Goal: Information Seeking & Learning: Learn about a topic

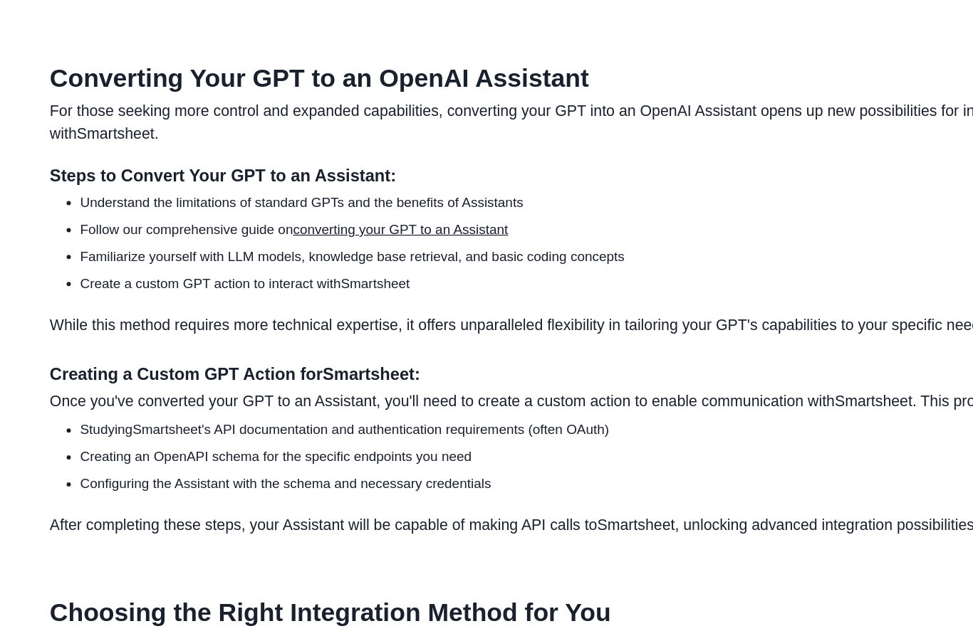
scroll to position [1295, 0]
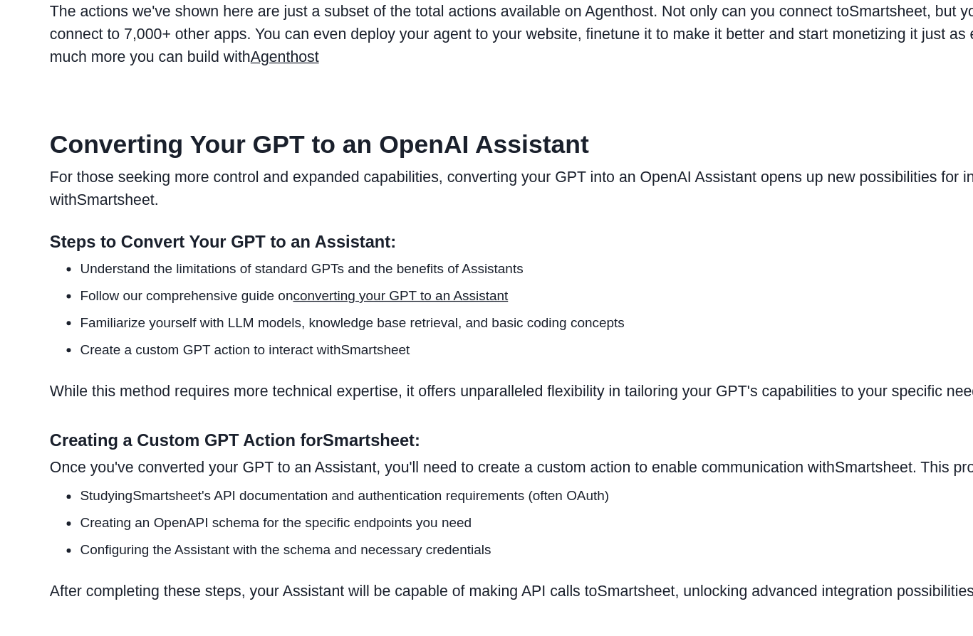
click at [365, 250] on link "converting your GPT to an Assistant" at bounding box center [339, 250] width 182 height 12
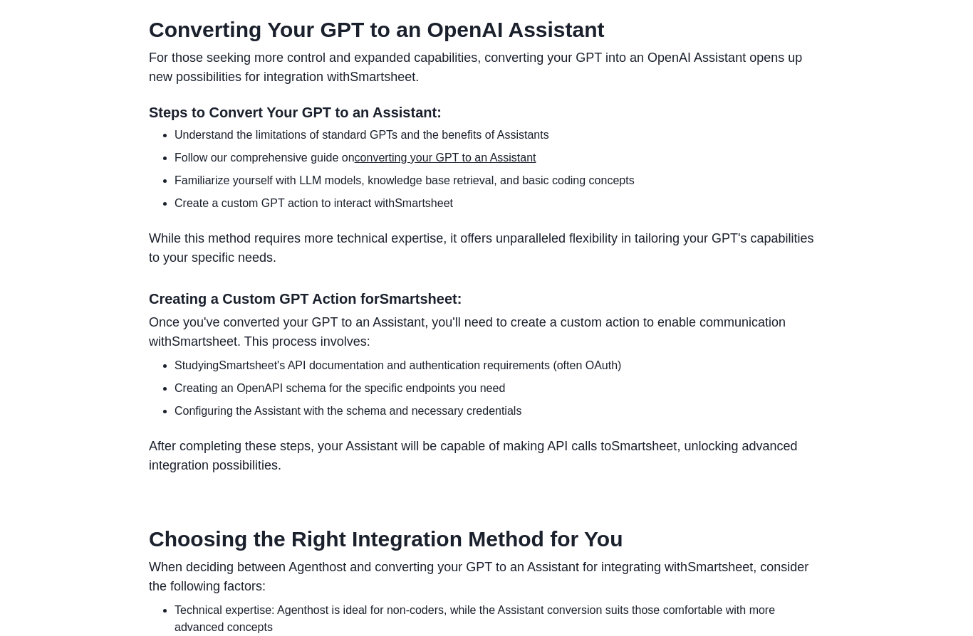
scroll to position [1348, 0]
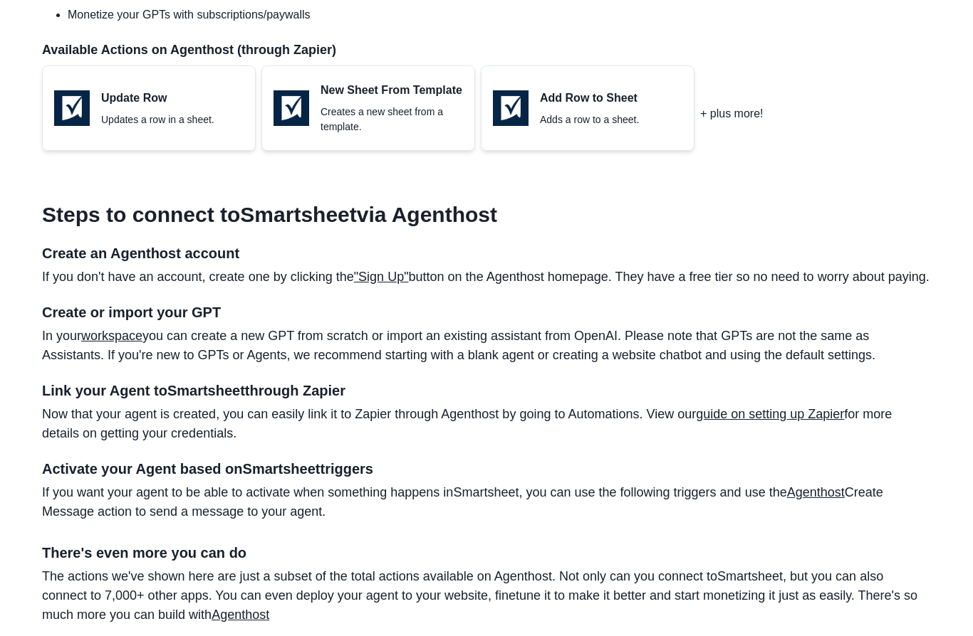
scroll to position [732, 0]
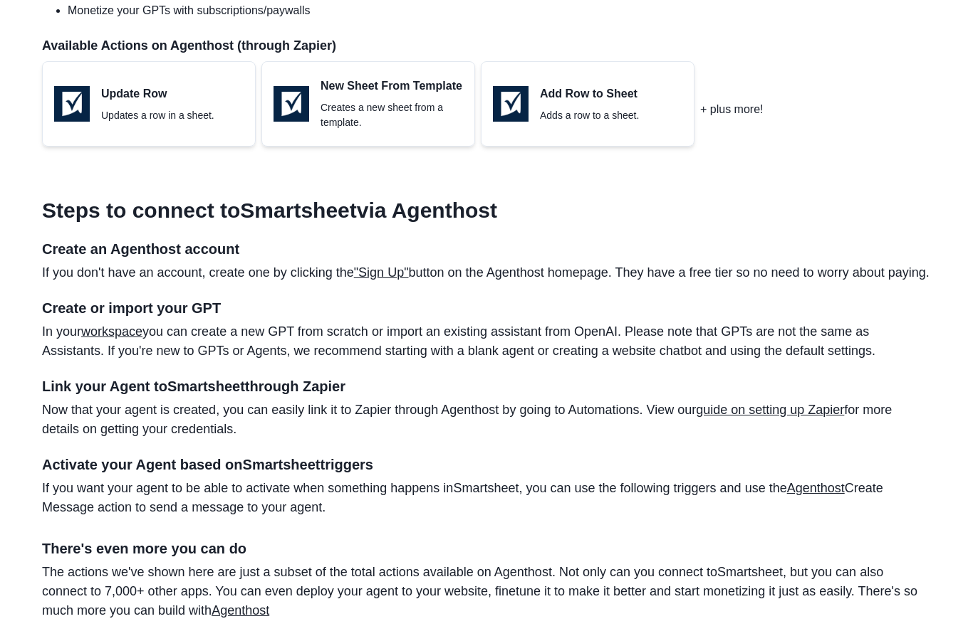
click at [396, 266] on link ""Sign Up"" at bounding box center [381, 273] width 55 height 14
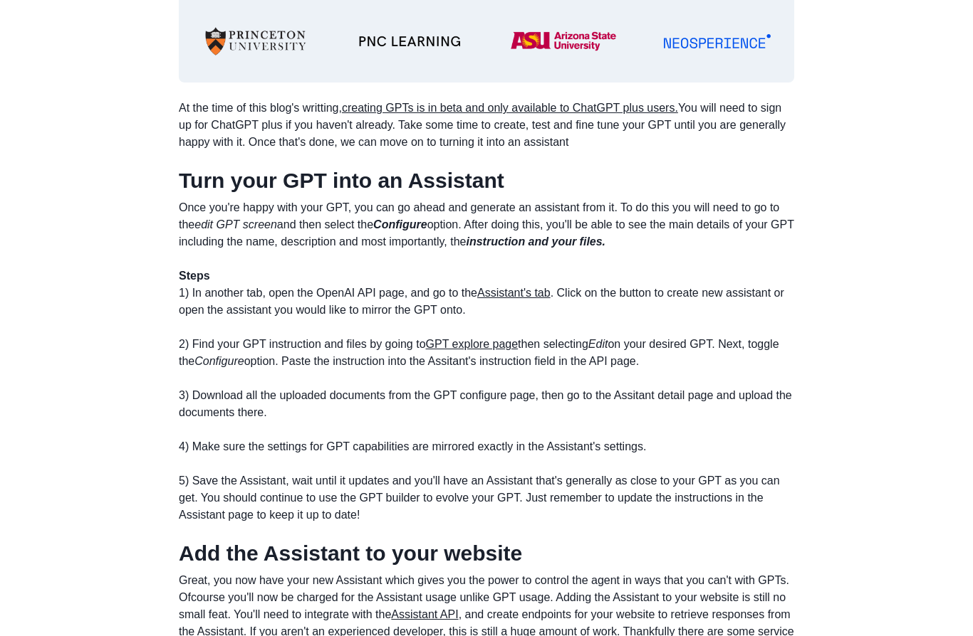
scroll to position [825, 0]
click at [517, 290] on u "Assistant's tab" at bounding box center [513, 294] width 73 height 12
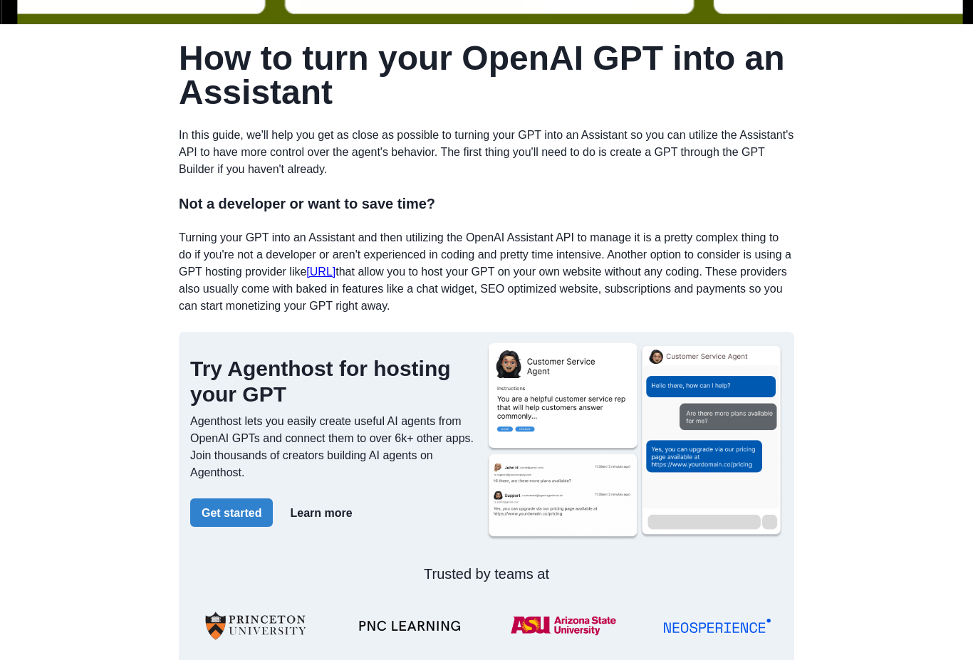
scroll to position [241, 0]
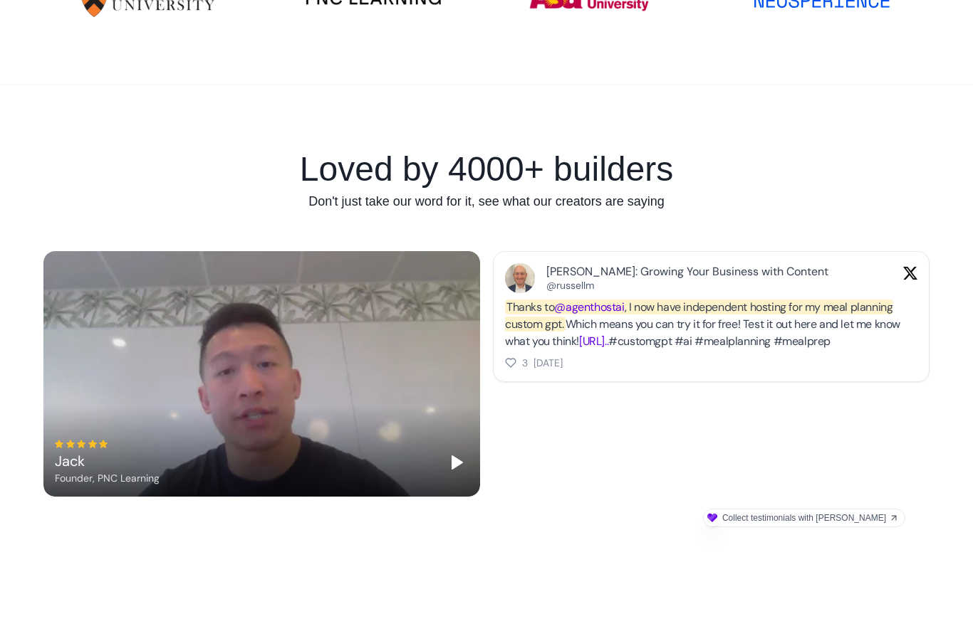
scroll to position [762, 0]
click at [608, 336] on link "[URL].." at bounding box center [593, 341] width 29 height 15
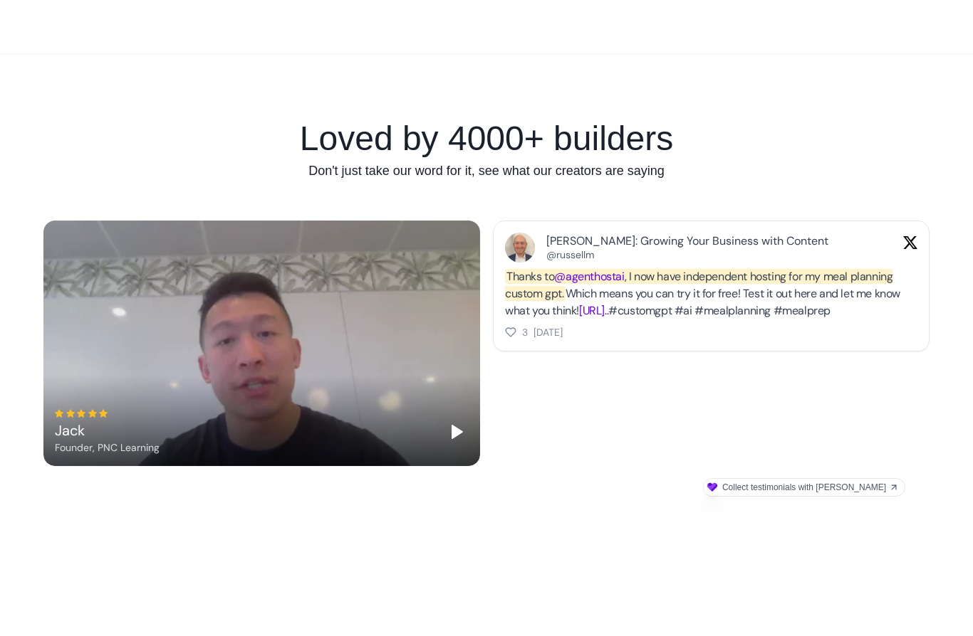
click at [608, 313] on link "[URL].." at bounding box center [593, 310] width 29 height 15
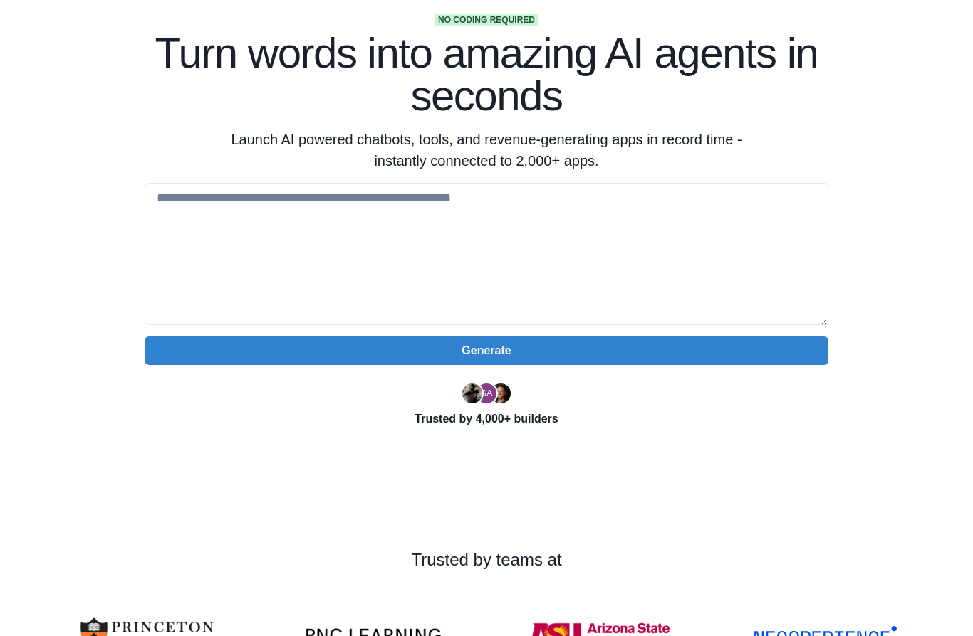
scroll to position [0, 0]
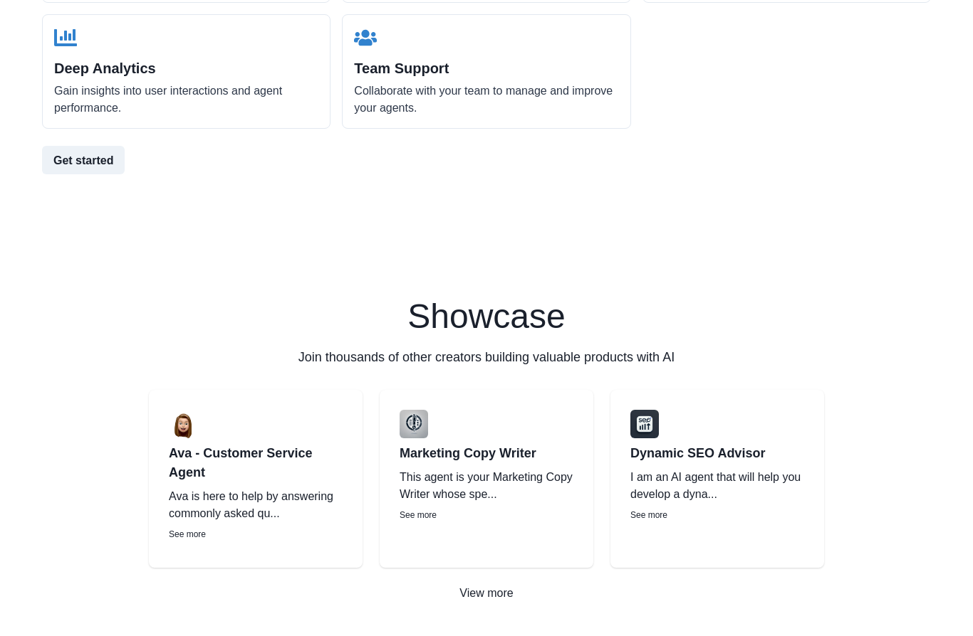
scroll to position [1807, 0]
click at [489, 592] on p "View more" at bounding box center [486, 593] width 973 height 17
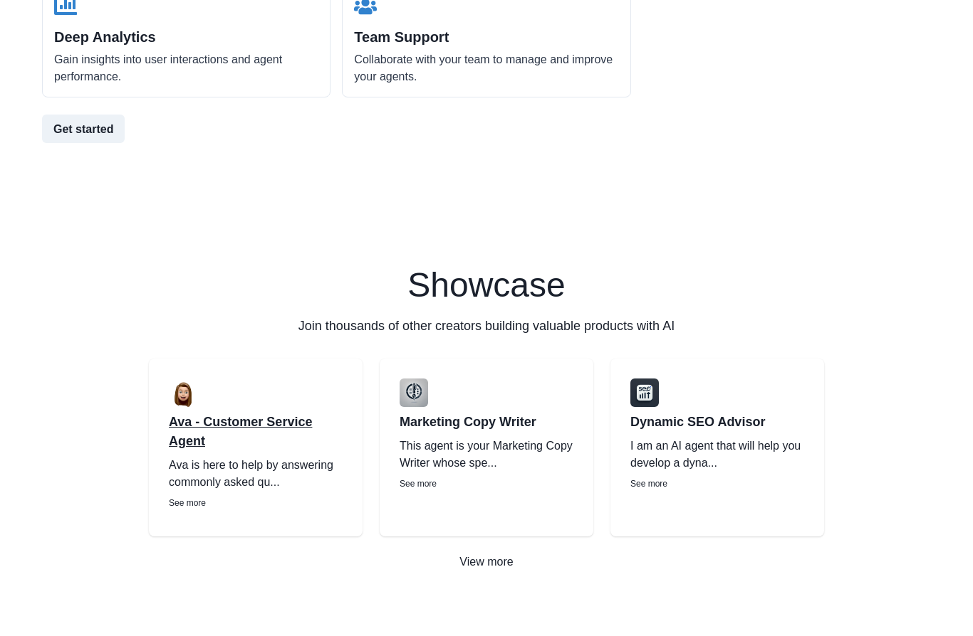
click at [196, 443] on p "Ava - Customer Service Agent" at bounding box center [256, 432] width 174 height 38
